Goal: Task Accomplishment & Management: Use online tool/utility

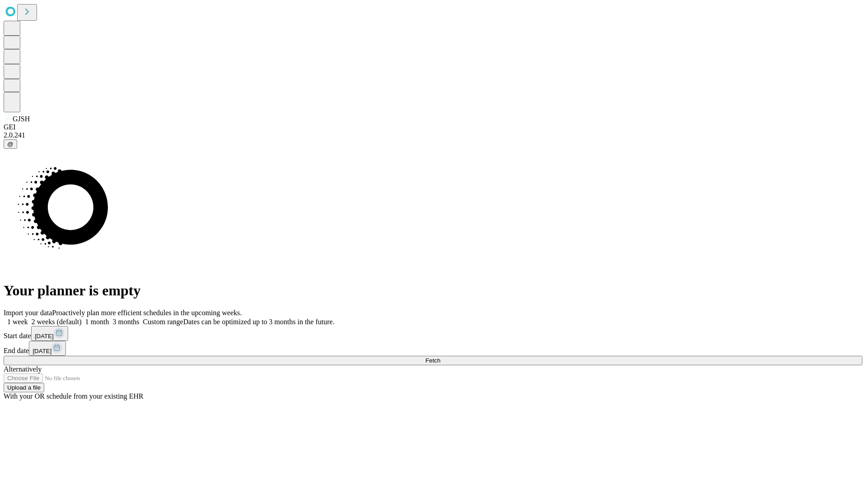
click at [440, 357] on span "Fetch" at bounding box center [432, 360] width 15 height 7
